Goal: Task Accomplishment & Management: Complete application form

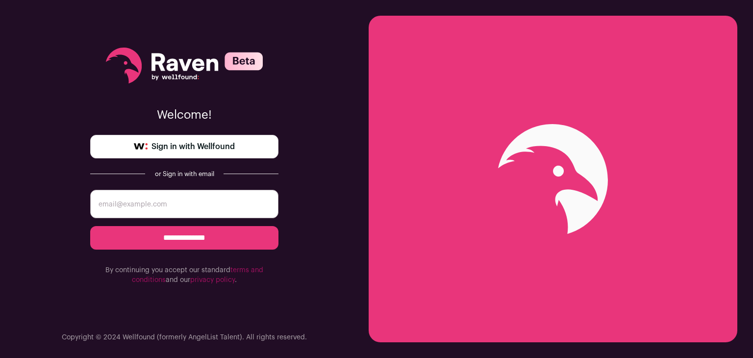
click at [197, 149] on span "Sign in with Wellfound" at bounding box center [193, 147] width 83 height 12
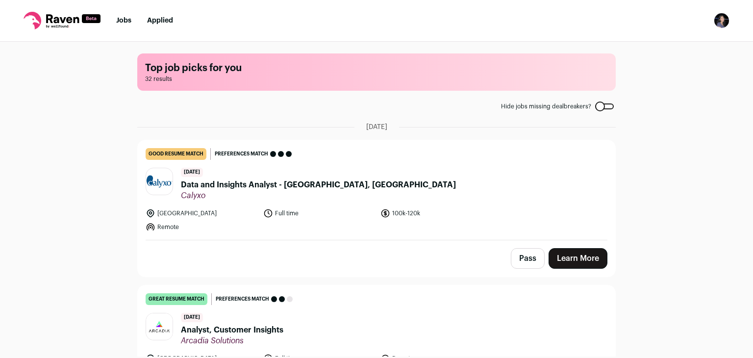
click at [250, 179] on span "Data and Insights Analyst - [GEOGRAPHIC_DATA], [GEOGRAPHIC_DATA]" at bounding box center [318, 185] width 275 height 12
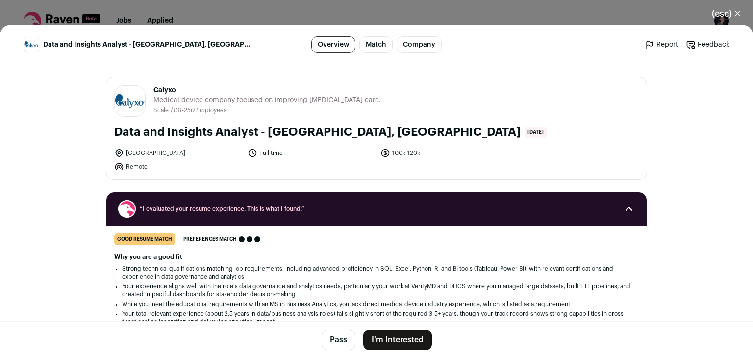
click at [369, 332] on button "I'm Interested" at bounding box center [397, 340] width 69 height 21
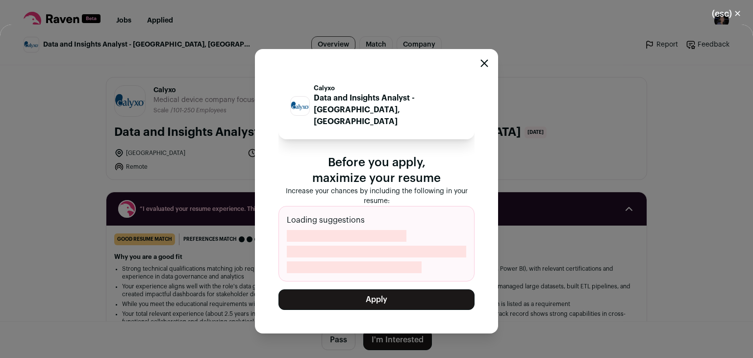
click at [387, 292] on button "Apply" at bounding box center [377, 299] width 196 height 21
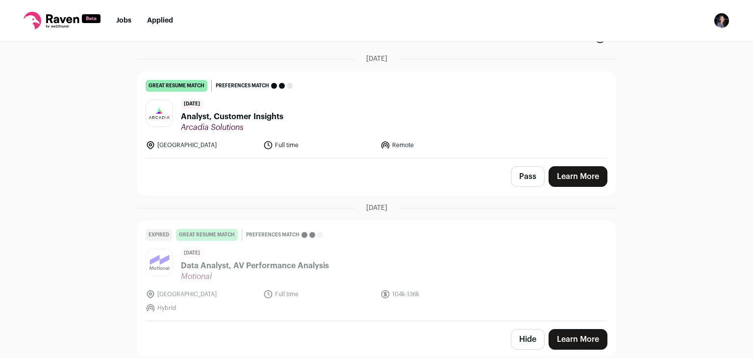
scroll to position [72, 0]
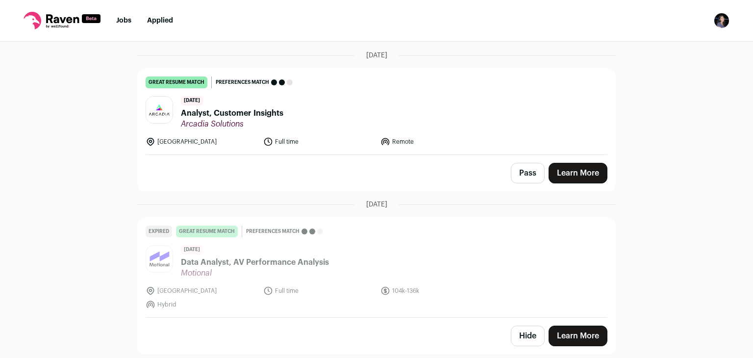
click at [255, 114] on span "Analyst, Customer Insights" at bounding box center [232, 113] width 102 height 12
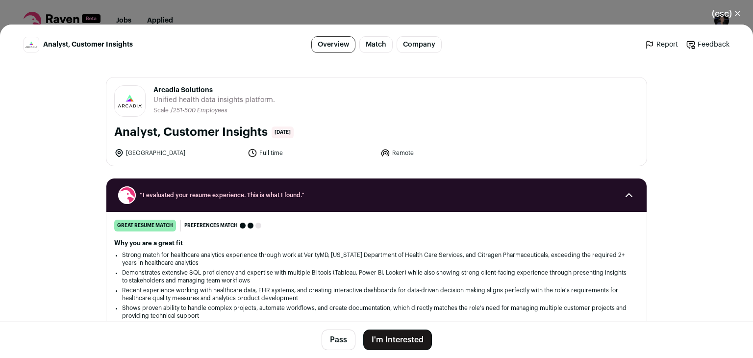
click at [332, 338] on button "Pass" at bounding box center [339, 340] width 34 height 21
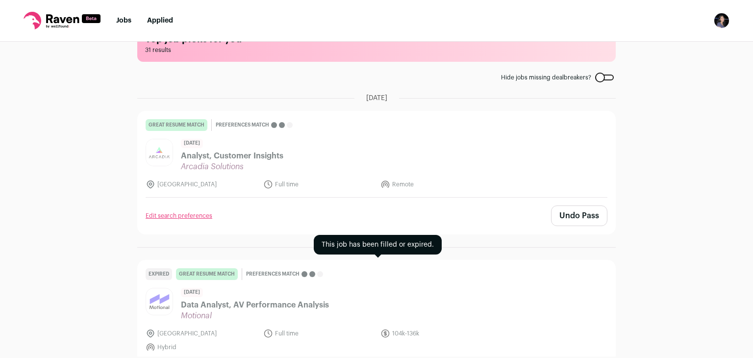
scroll to position [0, 0]
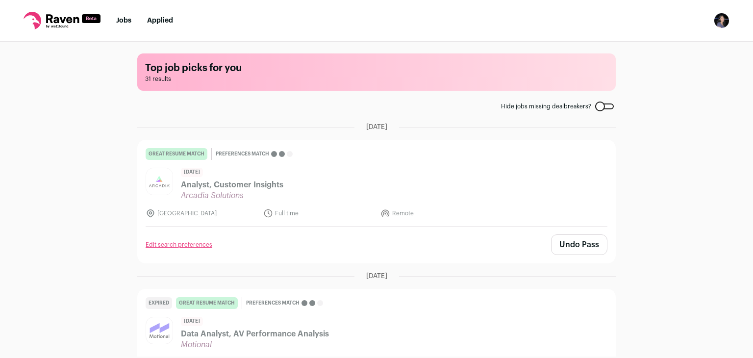
click at [579, 244] on button "Undo Pass" at bounding box center [579, 244] width 56 height 21
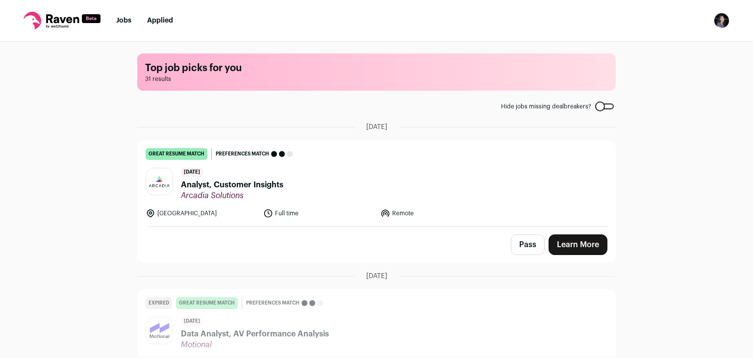
click at [575, 247] on link "Learn More" at bounding box center [578, 244] width 59 height 21
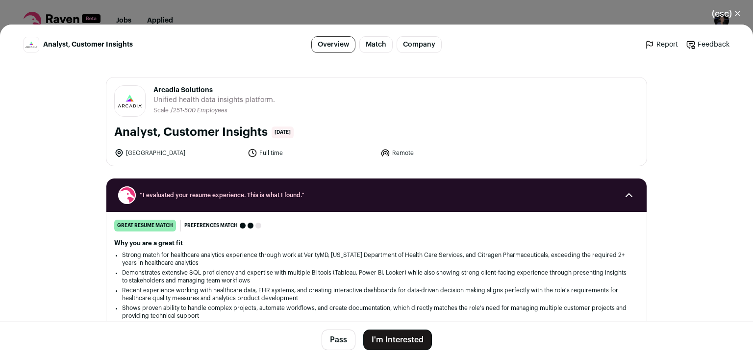
click at [396, 344] on button "I'm Interested" at bounding box center [397, 340] width 69 height 21
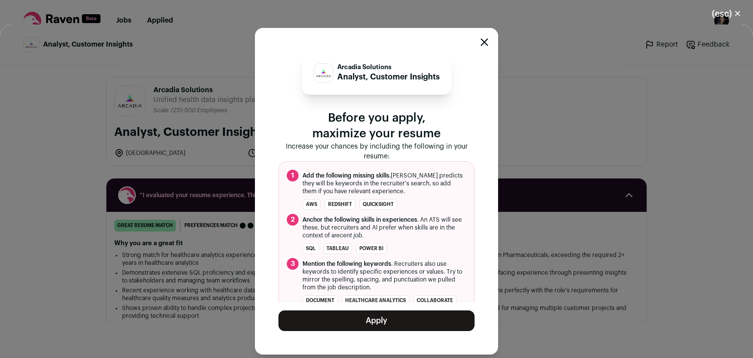
click at [403, 324] on button "Apply" at bounding box center [377, 320] width 196 height 21
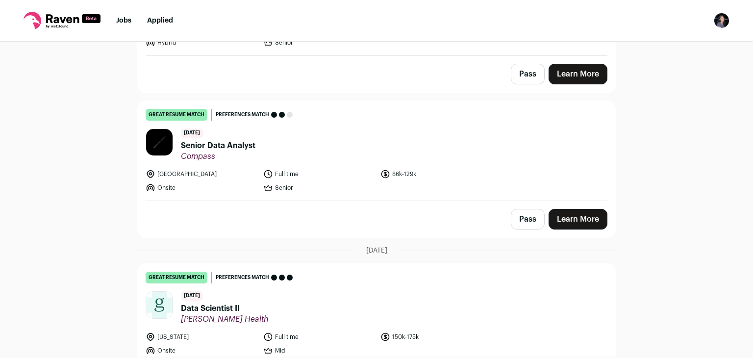
scroll to position [330, 0]
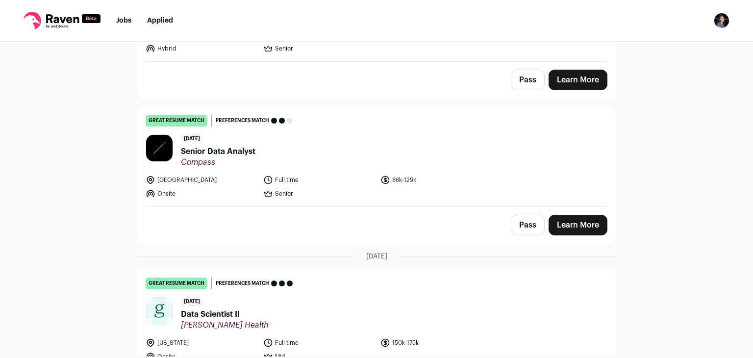
click at [218, 146] on span "Senior Data Analyst" at bounding box center [218, 152] width 75 height 12
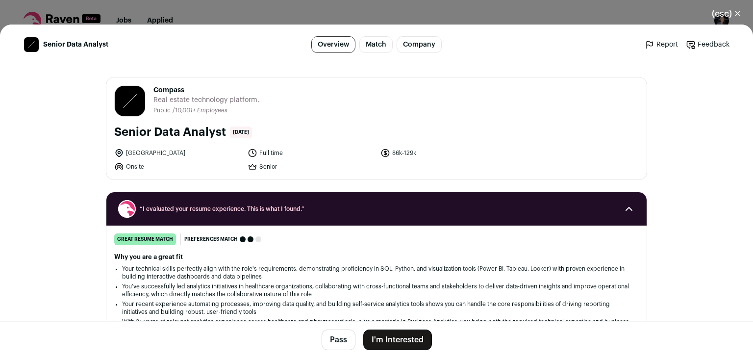
click at [377, 337] on button "I'm Interested" at bounding box center [397, 340] width 69 height 21
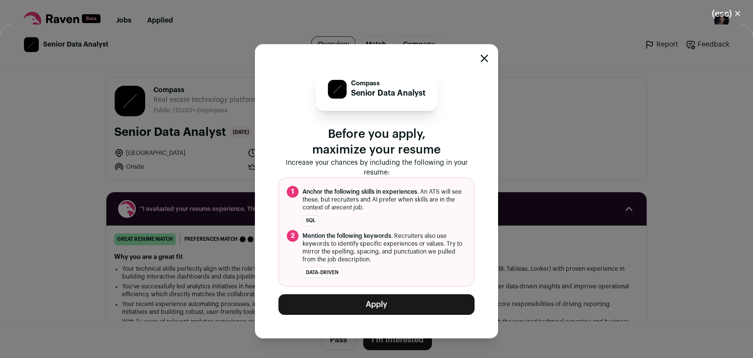
click at [382, 306] on button "Apply" at bounding box center [377, 304] width 196 height 21
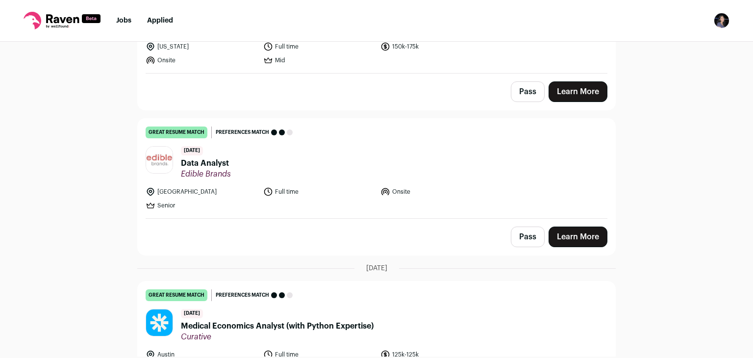
scroll to position [482, 0]
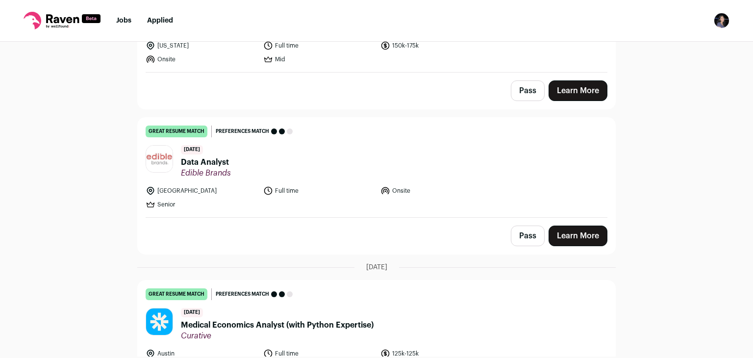
click at [584, 226] on link "Learn More" at bounding box center [578, 236] width 59 height 21
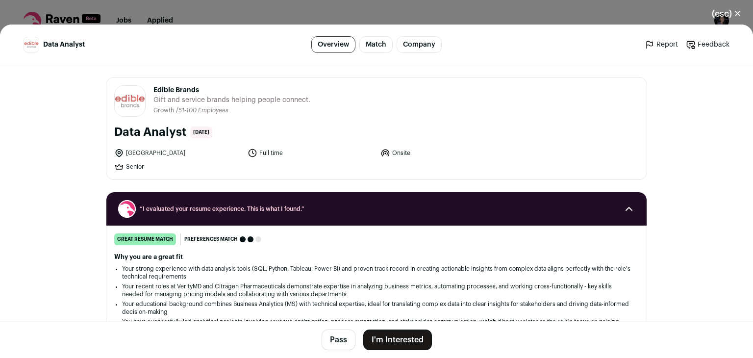
click at [381, 343] on button "I'm Interested" at bounding box center [397, 340] width 69 height 21
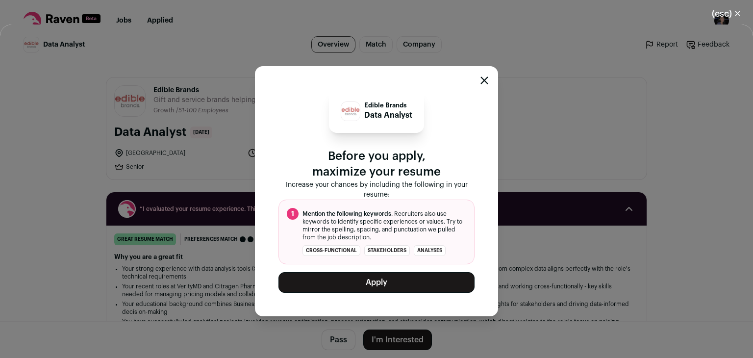
click at [389, 287] on button "Apply" at bounding box center [377, 282] width 196 height 21
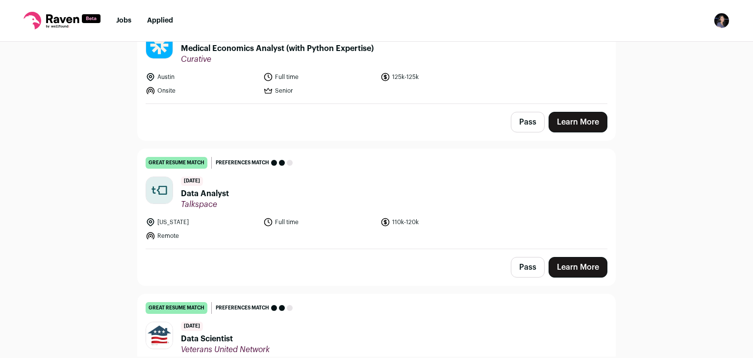
scroll to position [632, 0]
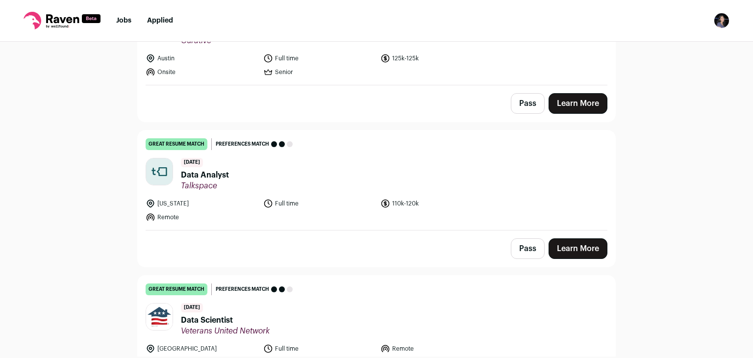
click at [214, 169] on span "Data Analyst" at bounding box center [205, 175] width 48 height 12
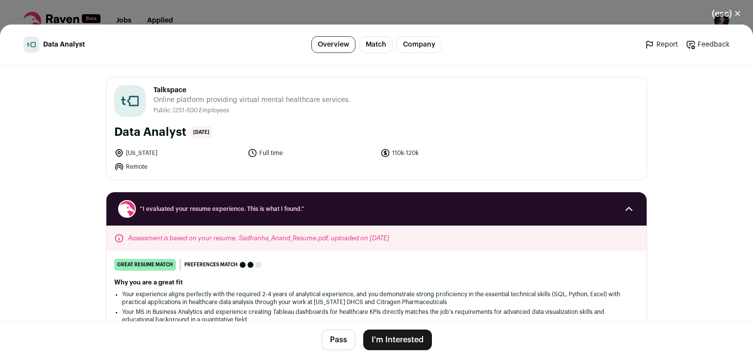
click at [407, 340] on button "I'm Interested" at bounding box center [397, 340] width 69 height 21
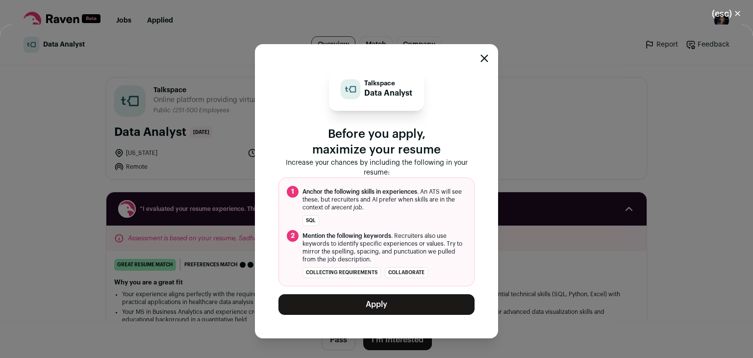
click at [406, 310] on button "Apply" at bounding box center [377, 304] width 196 height 21
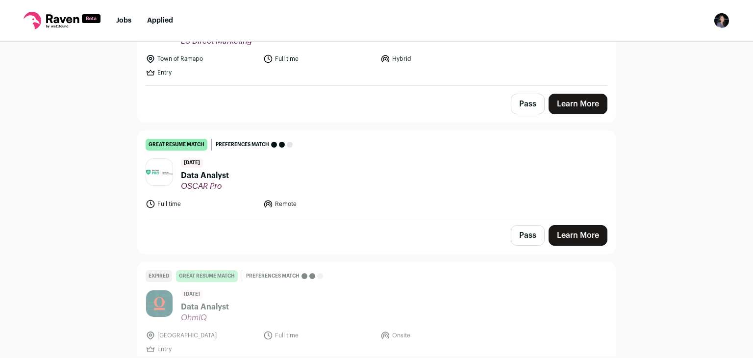
scroll to position [1371, 0]
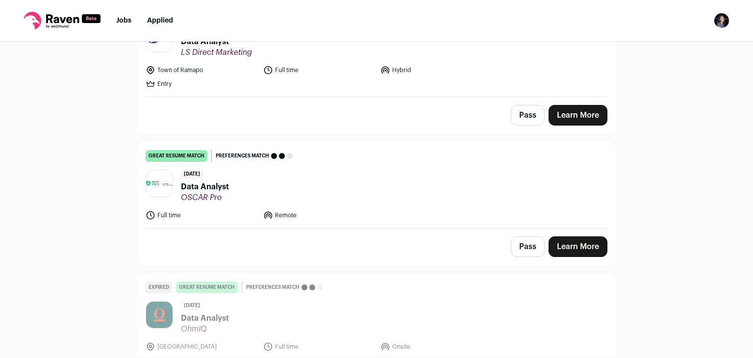
click at [571, 236] on link "Learn More" at bounding box center [578, 246] width 59 height 21
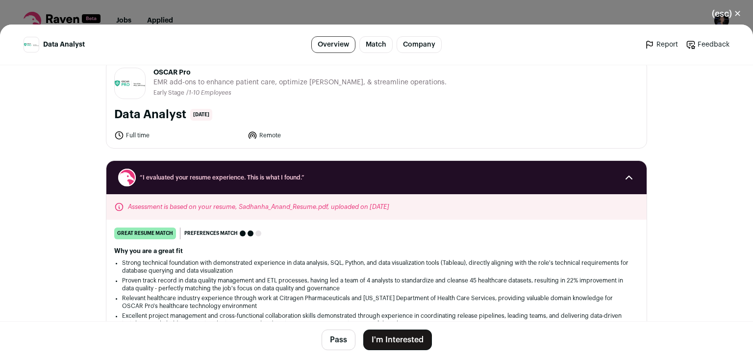
scroll to position [17, 0]
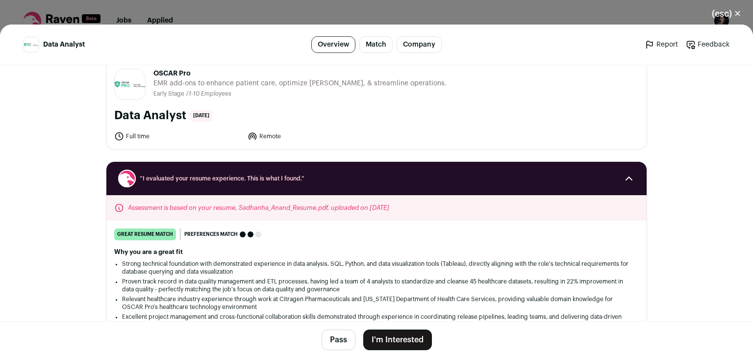
click at [404, 335] on button "I'm Interested" at bounding box center [397, 340] width 69 height 21
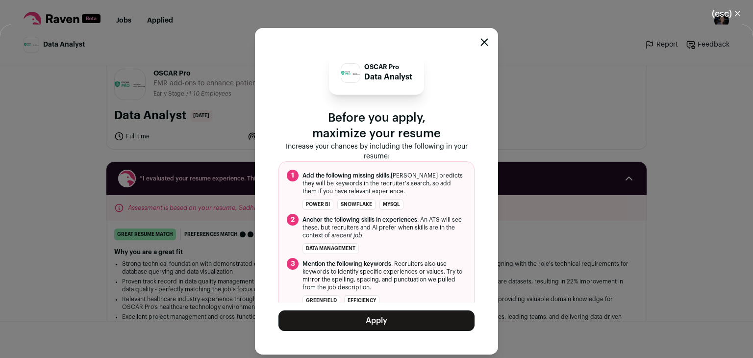
click at [407, 315] on button "Apply" at bounding box center [377, 320] width 196 height 21
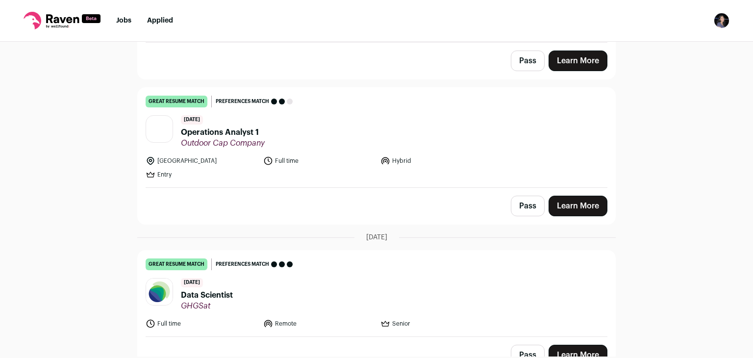
scroll to position [1871, 0]
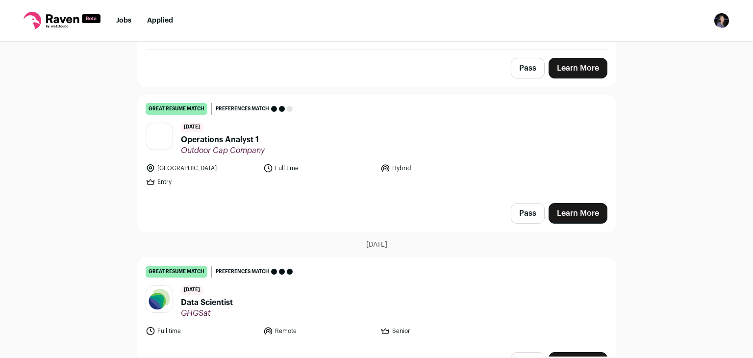
click at [565, 203] on link "Learn More" at bounding box center [578, 213] width 59 height 21
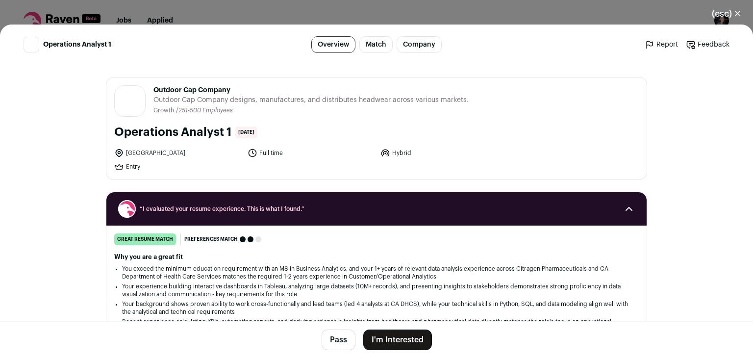
click at [398, 338] on button "I'm Interested" at bounding box center [397, 340] width 69 height 21
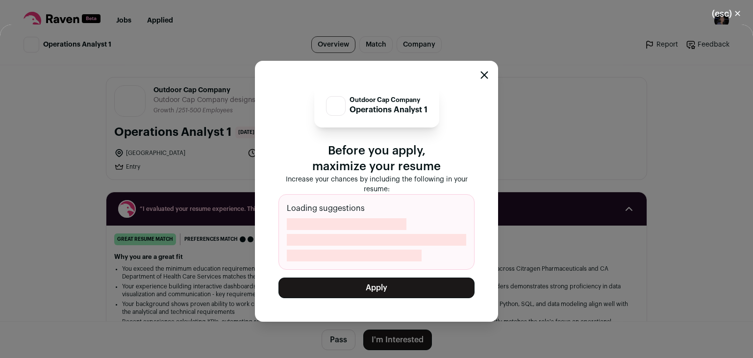
click at [398, 338] on div "Outdoor Cap Company Operations Analyst 1 Before you apply, maximize your resume…" at bounding box center [376, 191] width 753 height 333
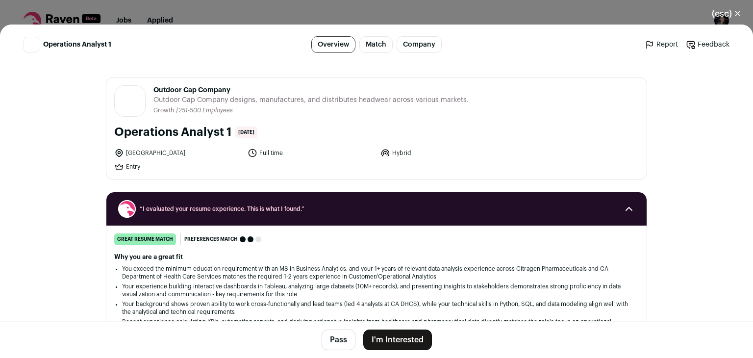
click at [402, 332] on button "I'm Interested" at bounding box center [397, 340] width 69 height 21
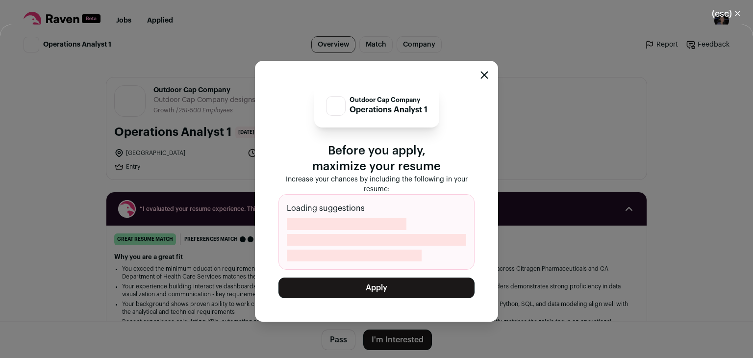
click at [400, 285] on button "Apply" at bounding box center [377, 288] width 196 height 21
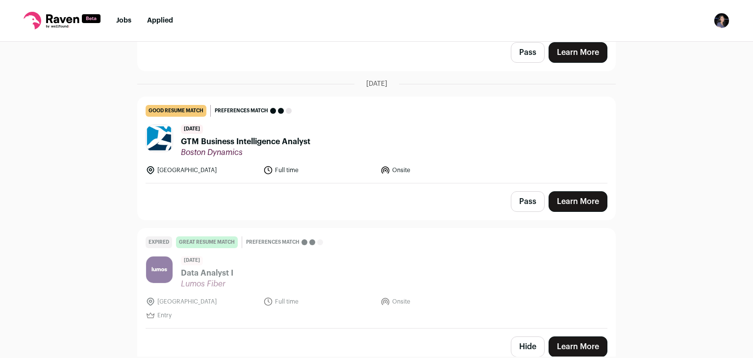
scroll to position [2037, 0]
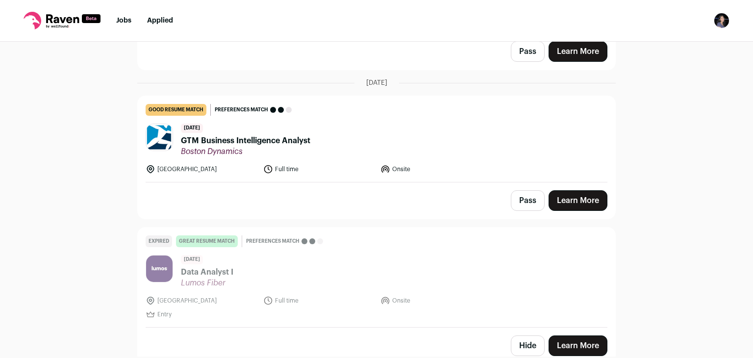
click at [577, 203] on div "Pass Learn More" at bounding box center [377, 200] width 478 height 36
click at [577, 191] on link "Learn More" at bounding box center [578, 200] width 59 height 21
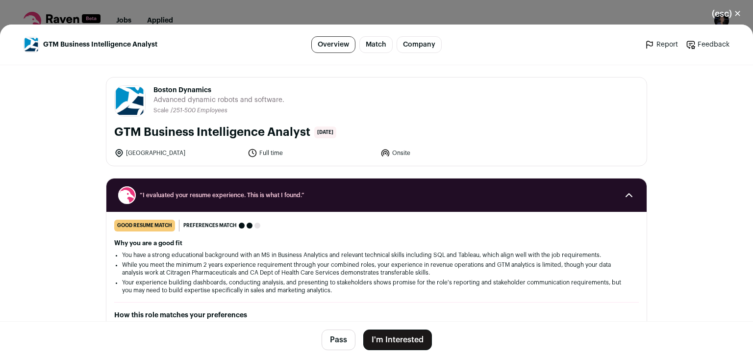
click at [394, 334] on button "I'm Interested" at bounding box center [397, 340] width 69 height 21
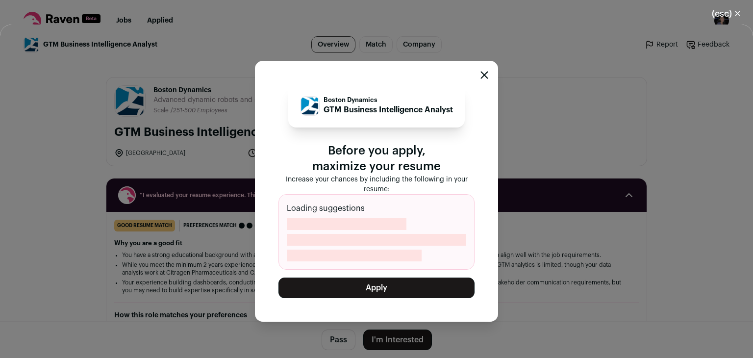
click at [393, 288] on button "Apply" at bounding box center [377, 288] width 196 height 21
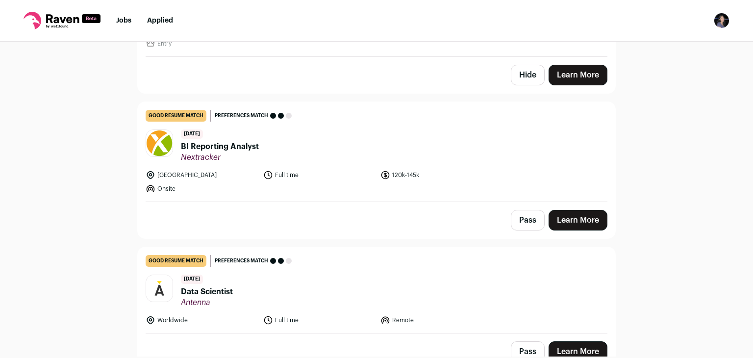
scroll to position [2175, 0]
